Goal: Task Accomplishment & Management: Complete application form

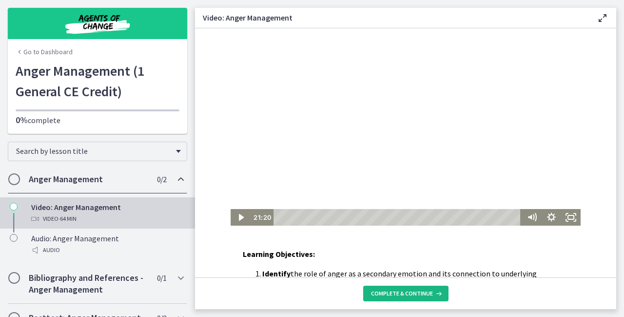
click at [388, 287] on button "Complete & continue" at bounding box center [405, 293] width 85 height 16
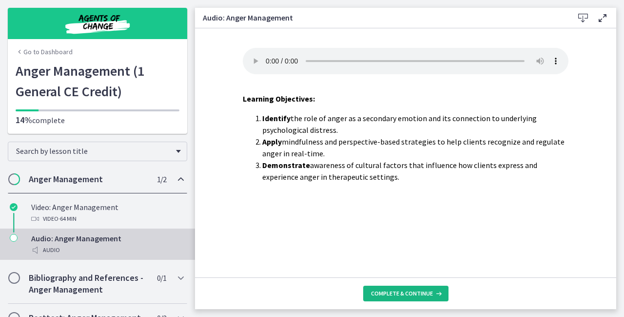
click at [388, 287] on button "Complete & continue" at bounding box center [405, 293] width 85 height 16
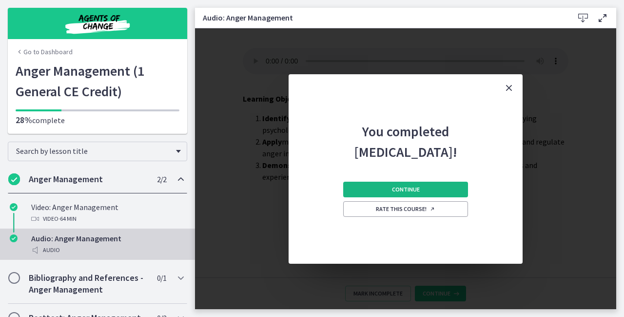
click at [428, 194] on button "Continue" at bounding box center [405, 189] width 125 height 16
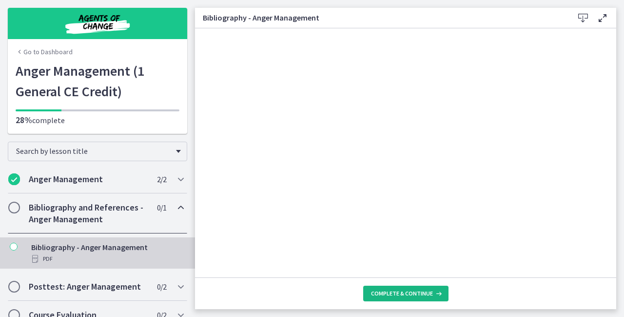
click at [391, 289] on span "Complete & continue" at bounding box center [402, 293] width 62 height 8
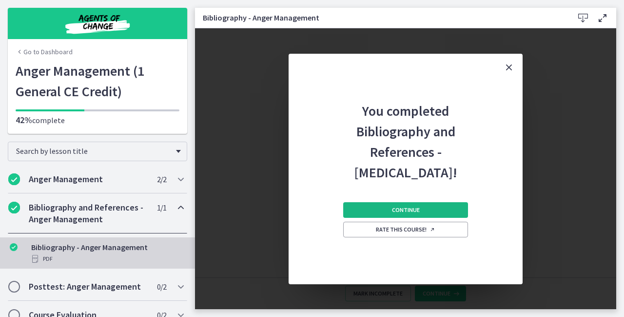
click at [361, 214] on button "Continue" at bounding box center [405, 210] width 125 height 16
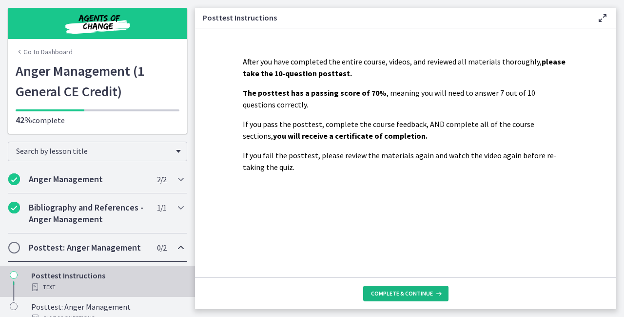
click at [398, 285] on button "Complete & continue" at bounding box center [405, 293] width 85 height 16
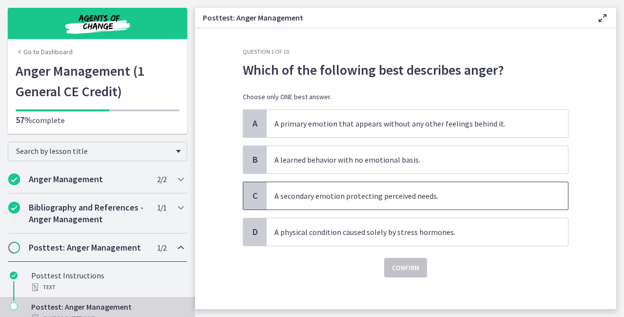
click at [361, 200] on span "A secondary emotion protecting perceived needs." at bounding box center [417, 195] width 301 height 27
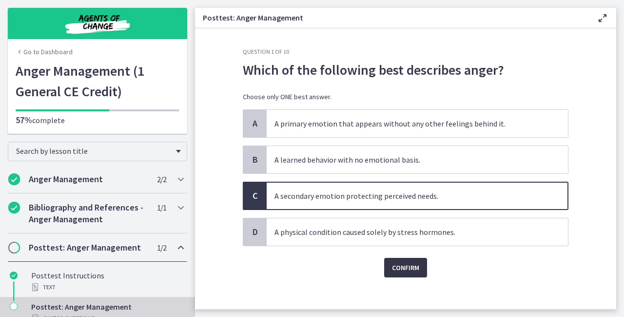
click at [400, 274] on button "Confirm" at bounding box center [405, 267] width 43 height 20
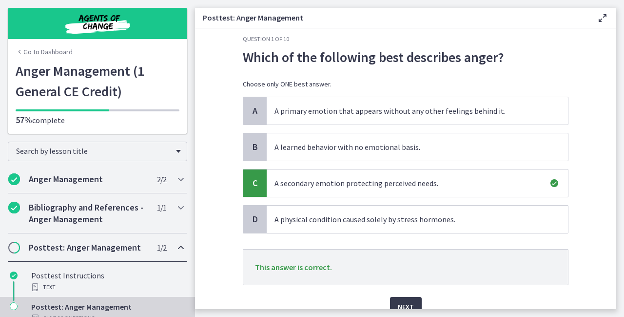
scroll to position [20, 0]
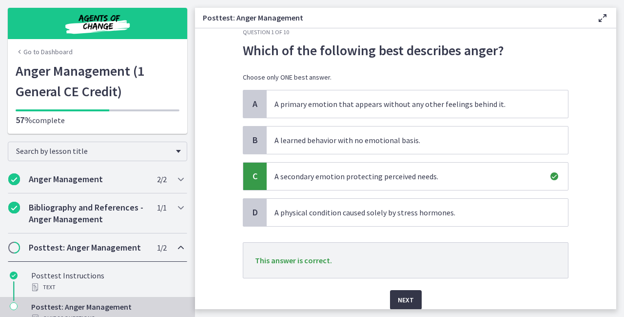
click at [415, 300] on button "Next" at bounding box center [406, 300] width 32 height 20
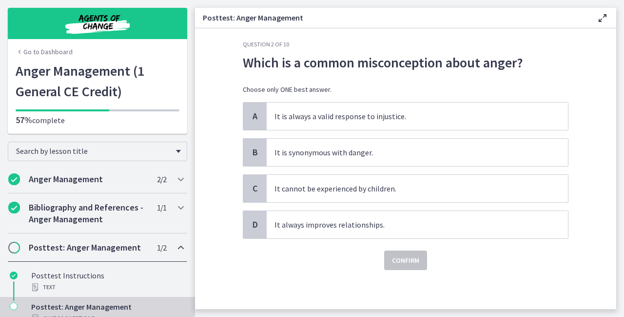
scroll to position [0, 0]
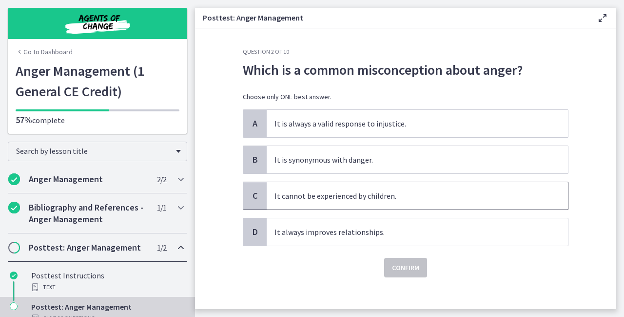
click at [340, 192] on span "It cannot be experienced by children." at bounding box center [417, 195] width 301 height 27
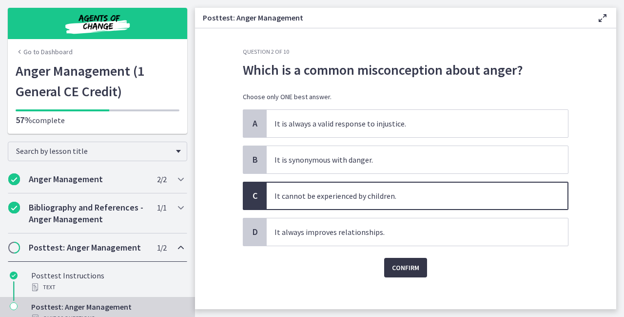
click at [394, 257] on button "Confirm" at bounding box center [405, 267] width 43 height 20
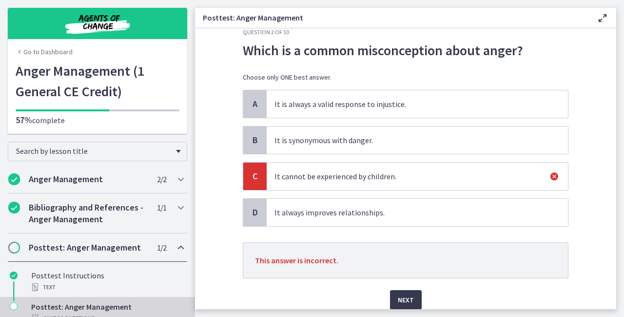
scroll to position [39, 0]
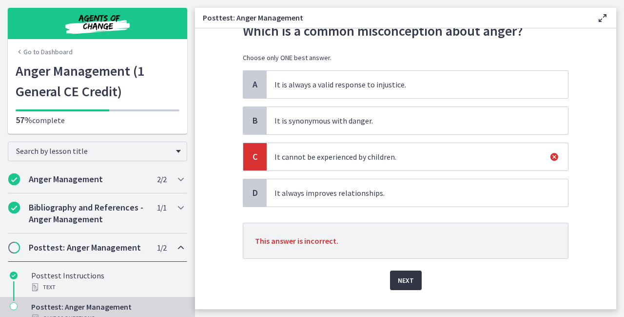
click at [413, 277] on button "Next" at bounding box center [406, 280] width 32 height 20
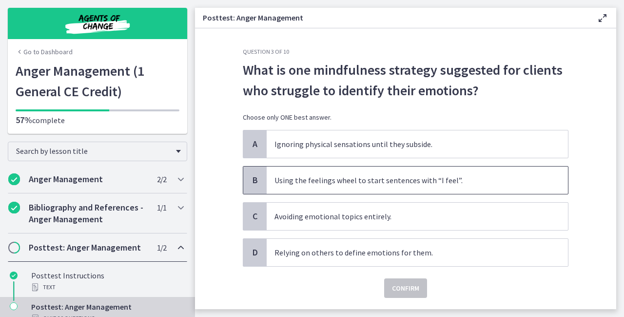
click at [295, 178] on span "Using the feelings wheel to start sentences with “I feel”." at bounding box center [417, 179] width 301 height 27
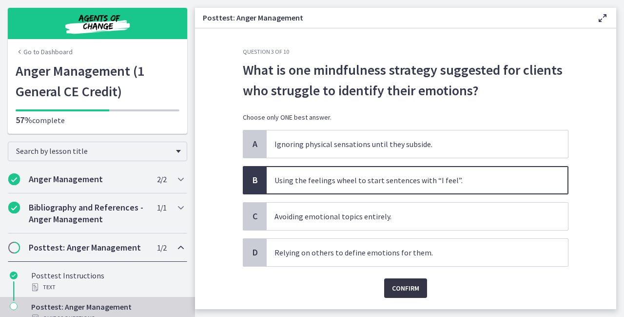
click at [414, 286] on span "Confirm" at bounding box center [405, 288] width 27 height 12
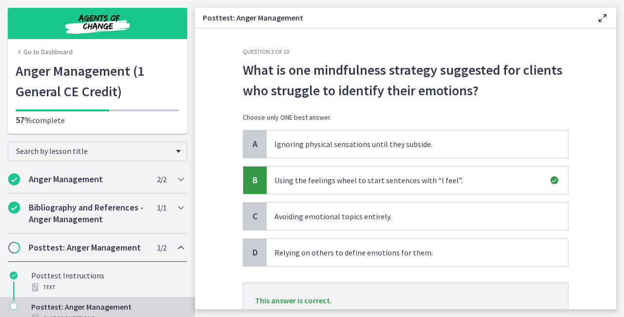
click at [616, 306] on main "Posttest: [MEDICAL_DATA] Enable fullscreen Question 3 of 10 What is one mindful…" at bounding box center [409, 158] width 429 height 317
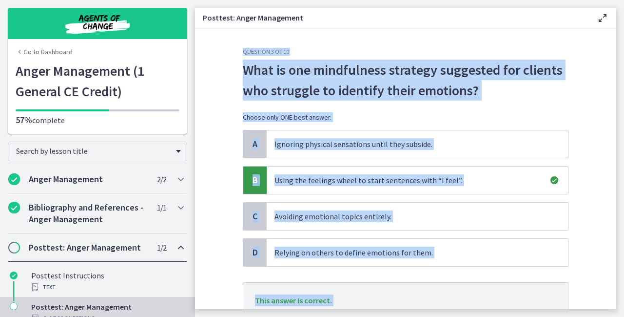
drag, startPoint x: 616, startPoint y: 306, endPoint x: 611, endPoint y: 305, distance: 5.4
click at [611, 305] on main "Posttest: [MEDICAL_DATA] Enable fullscreen Question 3 of 10 What is one mindful…" at bounding box center [409, 158] width 429 height 317
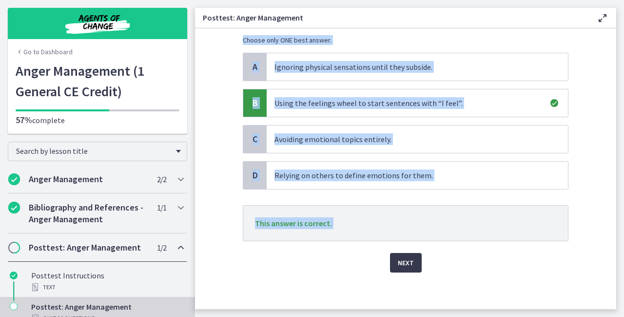
scroll to position [78, 0]
click at [398, 256] on span "Next" at bounding box center [406, 262] width 16 height 12
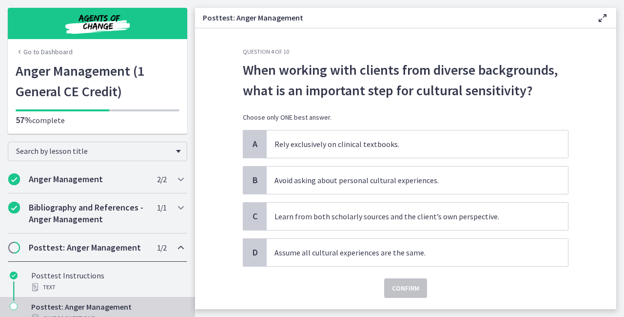
click at [477, 282] on div "Confirm" at bounding box center [406, 281] width 326 height 31
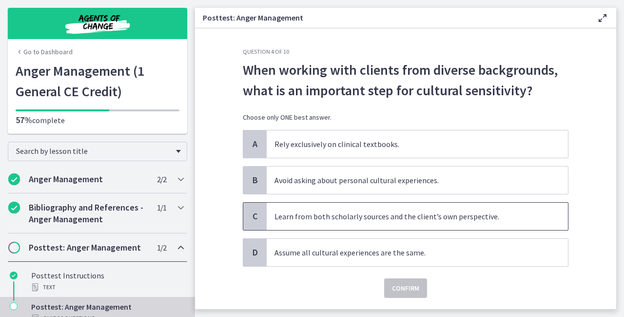
click at [308, 216] on span "Learn from both scholarly sources and the client’s own perspective." at bounding box center [417, 215] width 301 height 27
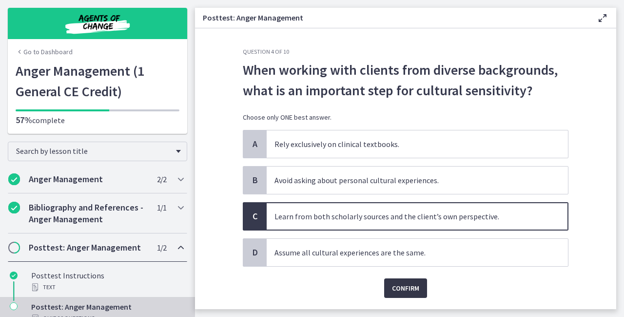
click at [397, 289] on span "Confirm" at bounding box center [405, 288] width 27 height 12
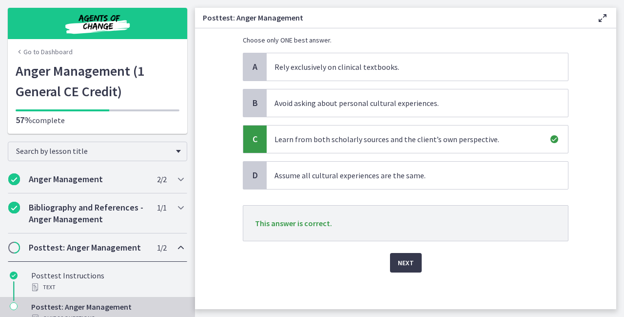
scroll to position [78, 0]
click at [403, 265] on span "Next" at bounding box center [406, 262] width 16 height 12
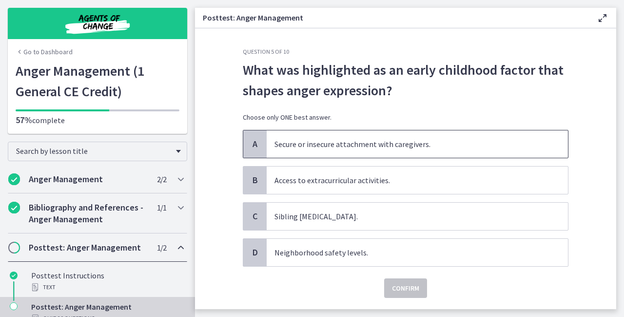
click at [304, 142] on span "Secure or insecure attachment with caregivers." at bounding box center [417, 143] width 301 height 27
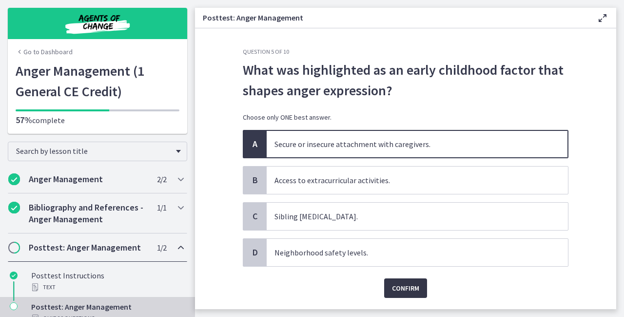
click at [407, 282] on span "Confirm" at bounding box center [405, 288] width 27 height 12
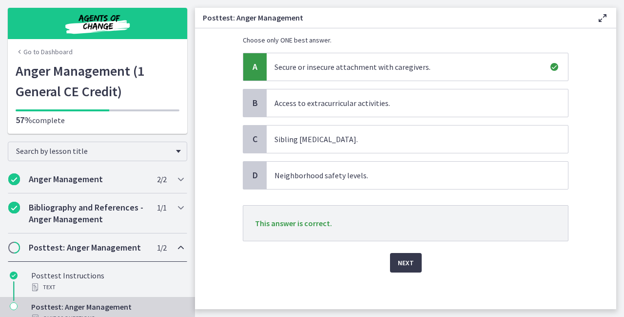
scroll to position [78, 0]
click at [412, 268] on button "Next" at bounding box center [406, 262] width 32 height 20
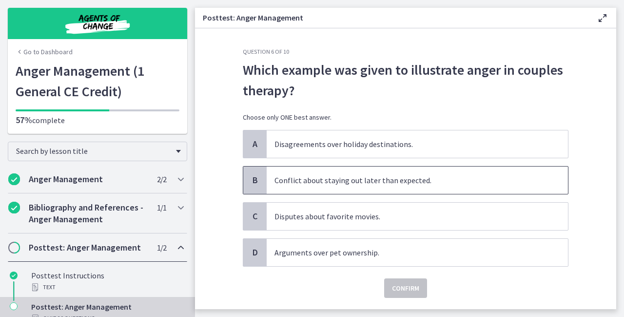
click at [315, 184] on span "Conflict about staying out later than expected." at bounding box center [417, 179] width 301 height 27
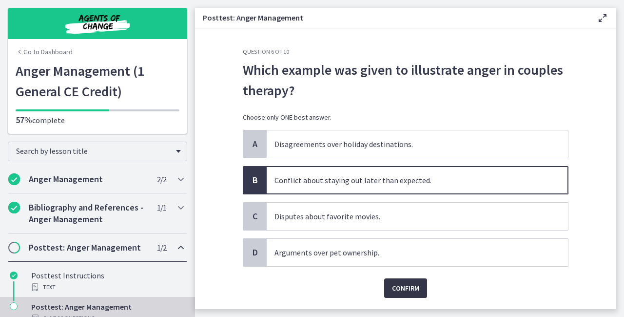
click at [401, 292] on span "Confirm" at bounding box center [405, 288] width 27 height 12
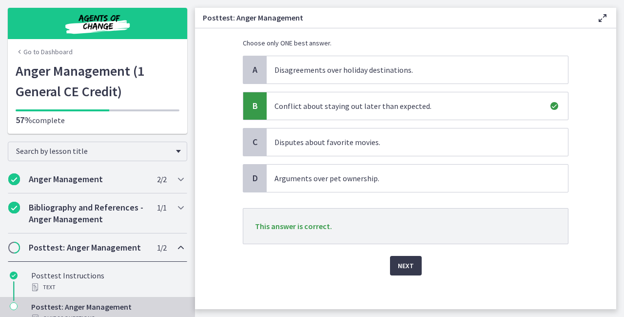
scroll to position [78, 0]
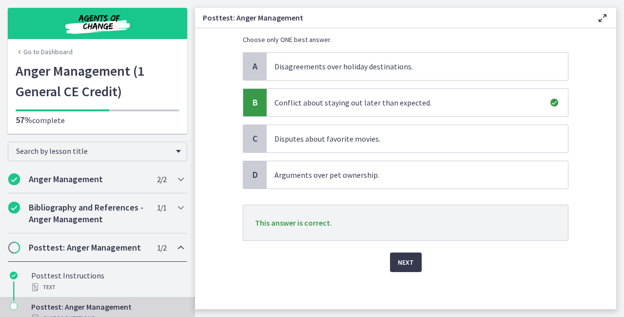
click at [418, 260] on div "Next" at bounding box center [406, 255] width 326 height 31
click at [414, 259] on button "Next" at bounding box center [406, 262] width 32 height 20
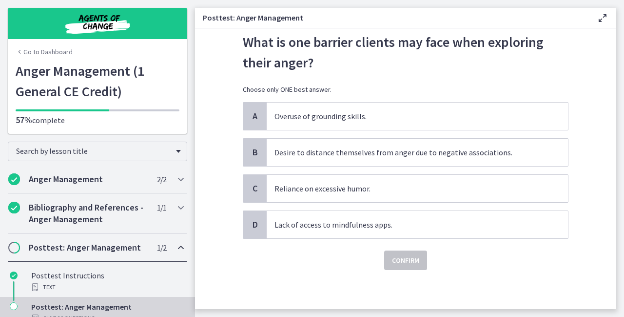
scroll to position [0, 0]
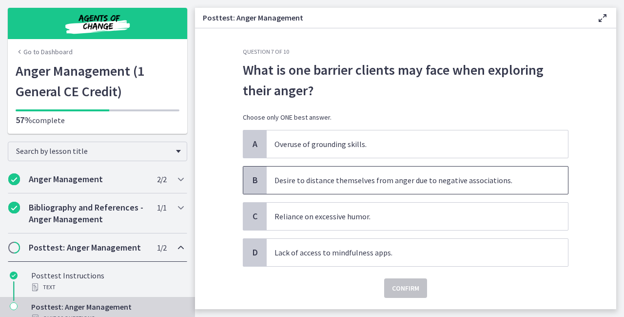
click at [307, 178] on span "Desire to distance themselves from anger due to negative associations." at bounding box center [417, 179] width 301 height 27
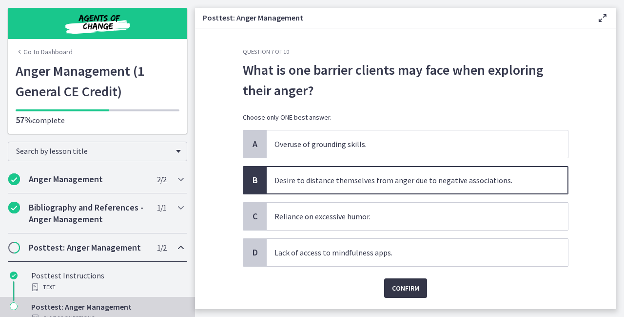
click at [392, 290] on span "Confirm" at bounding box center [405, 288] width 27 height 12
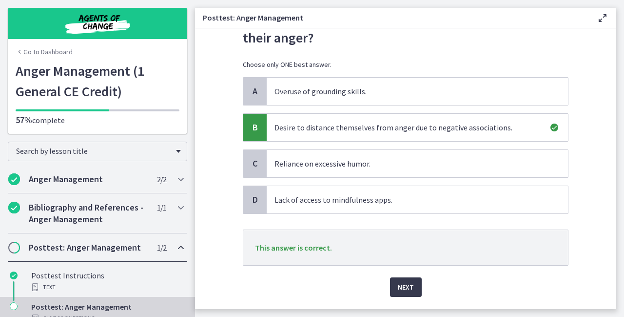
scroll to position [78, 0]
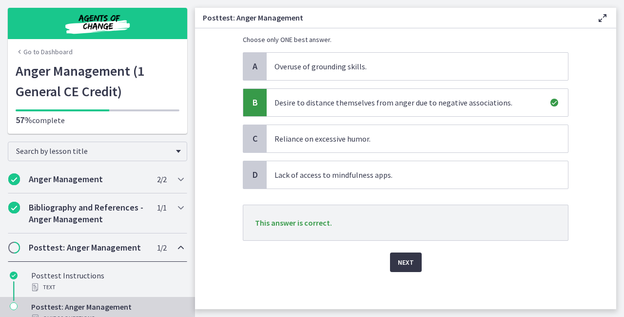
click at [412, 262] on button "Next" at bounding box center [406, 262] width 32 height 20
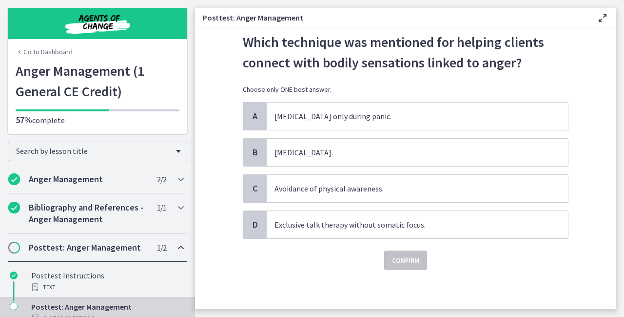
scroll to position [0, 0]
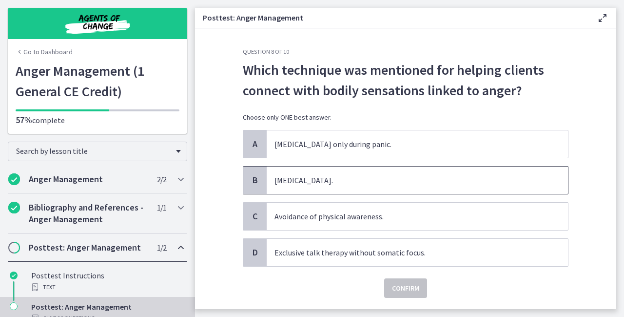
click at [288, 176] on span "[MEDICAL_DATA]." at bounding box center [417, 179] width 301 height 27
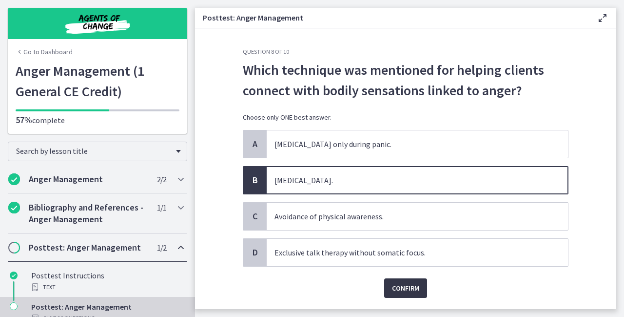
click at [392, 283] on span "Confirm" at bounding box center [405, 288] width 27 height 12
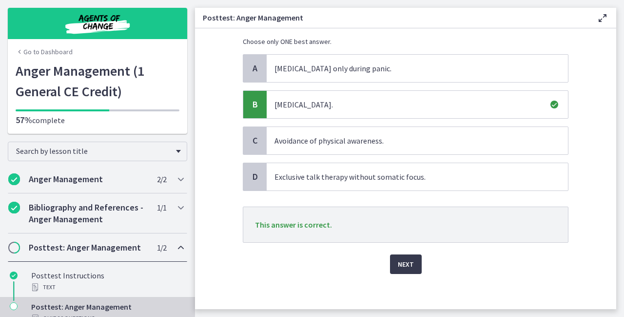
scroll to position [78, 0]
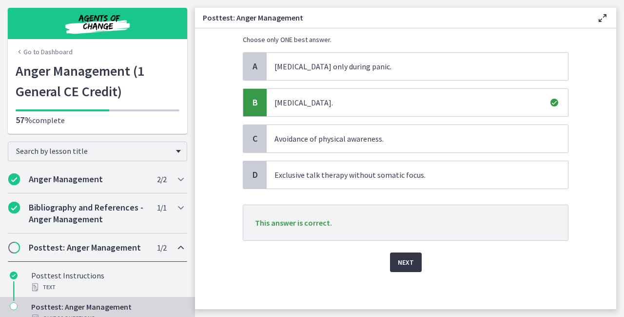
click at [409, 264] on span "Next" at bounding box center [406, 262] width 16 height 12
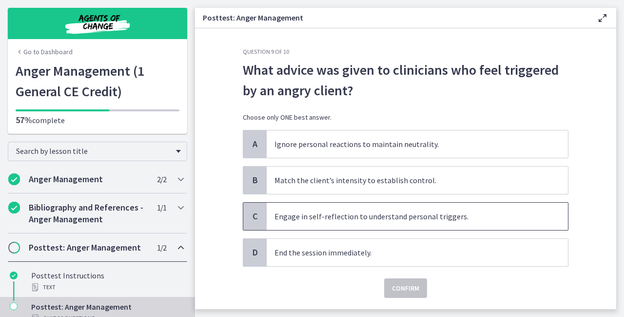
click at [289, 212] on span "Engage in self-reflection to understand personal triggers." at bounding box center [417, 215] width 301 height 27
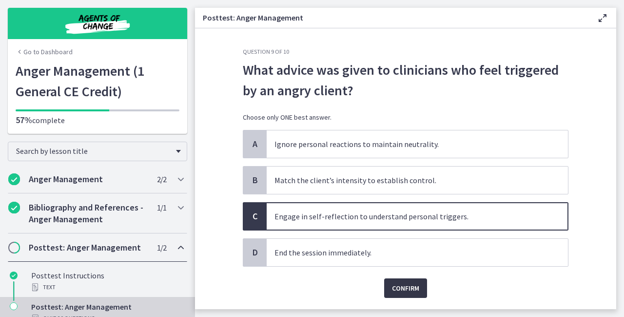
click at [392, 282] on span "Confirm" at bounding box center [405, 288] width 27 height 12
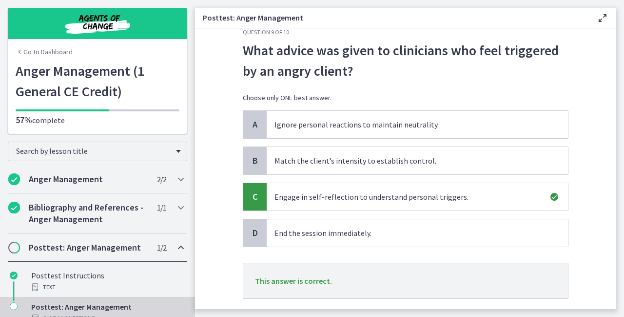
scroll to position [78, 0]
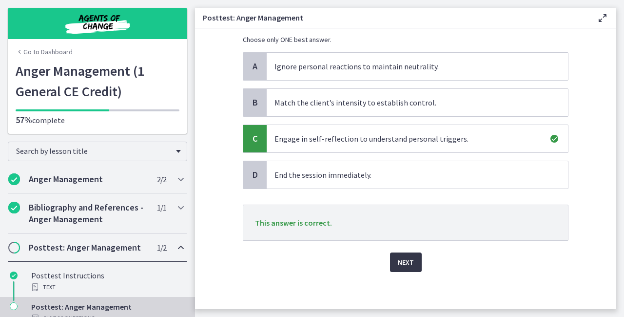
click at [404, 260] on span "Next" at bounding box center [406, 262] width 16 height 12
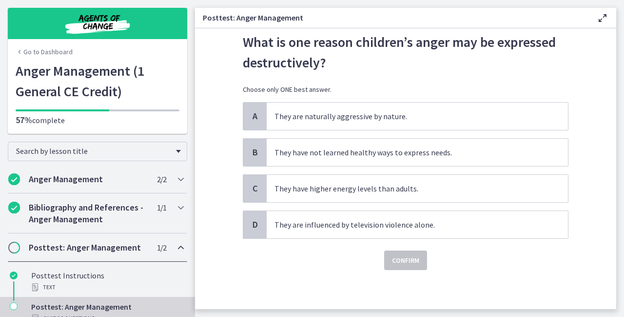
scroll to position [0, 0]
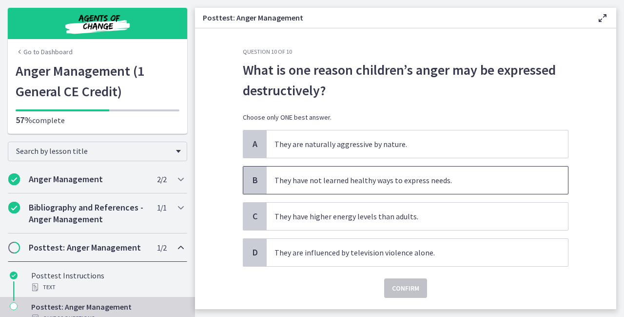
click at [312, 177] on span "They have not learned healthy ways to express needs." at bounding box center [417, 179] width 301 height 27
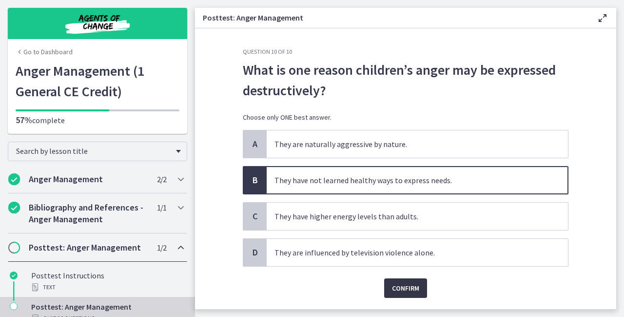
click at [415, 282] on span "Confirm" at bounding box center [405, 288] width 27 height 12
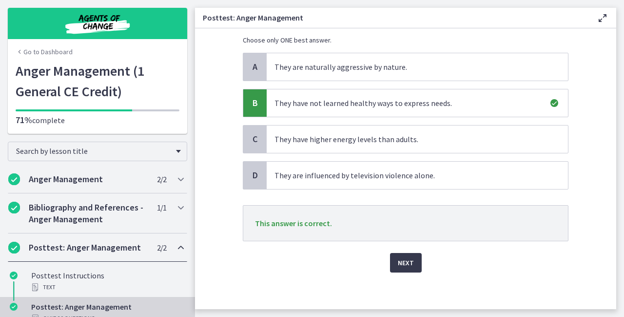
scroll to position [78, 0]
click at [399, 264] on span "Next" at bounding box center [406, 262] width 16 height 12
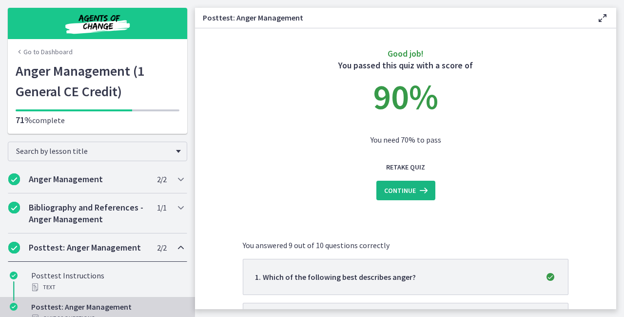
click at [416, 185] on icon at bounding box center [423, 190] width 14 height 12
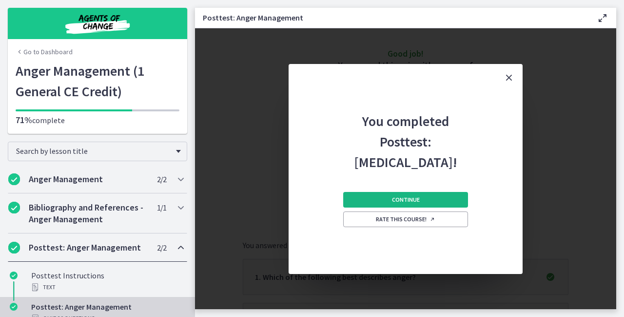
click at [384, 199] on button "Continue" at bounding box center [405, 200] width 125 height 16
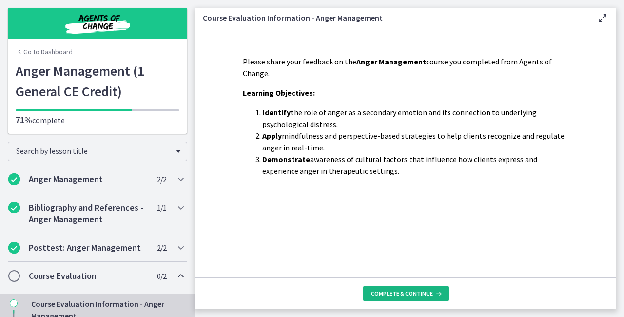
click at [392, 288] on button "Complete & continue" at bounding box center [405, 293] width 85 height 16
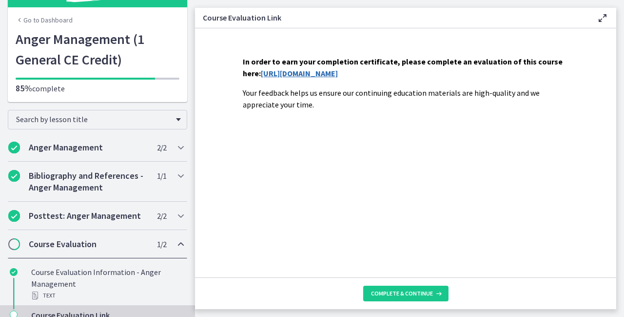
scroll to position [39, 0]
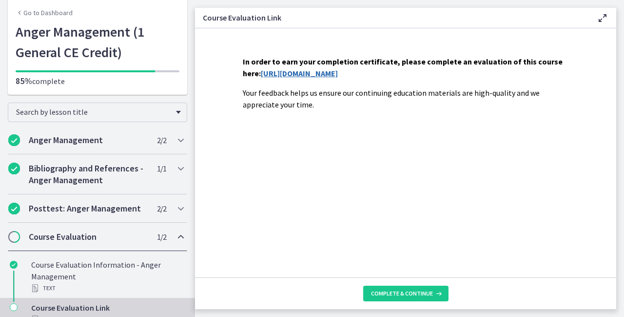
click at [310, 72] on link "[URL][DOMAIN_NAME]" at bounding box center [299, 73] width 77 height 10
click at [65, 234] on h2 "Course Evaluation" at bounding box center [88, 237] width 119 height 12
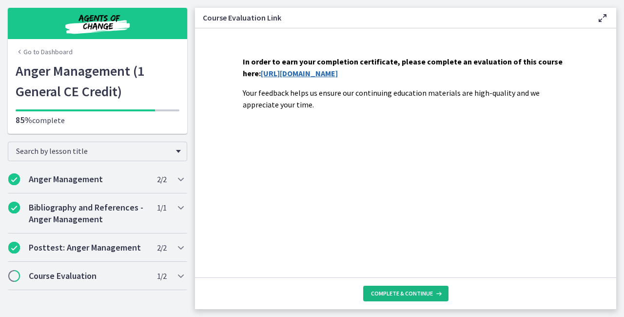
click at [367, 289] on button "Complete & continue" at bounding box center [405, 293] width 85 height 16
